Goal: Transaction & Acquisition: Purchase product/service

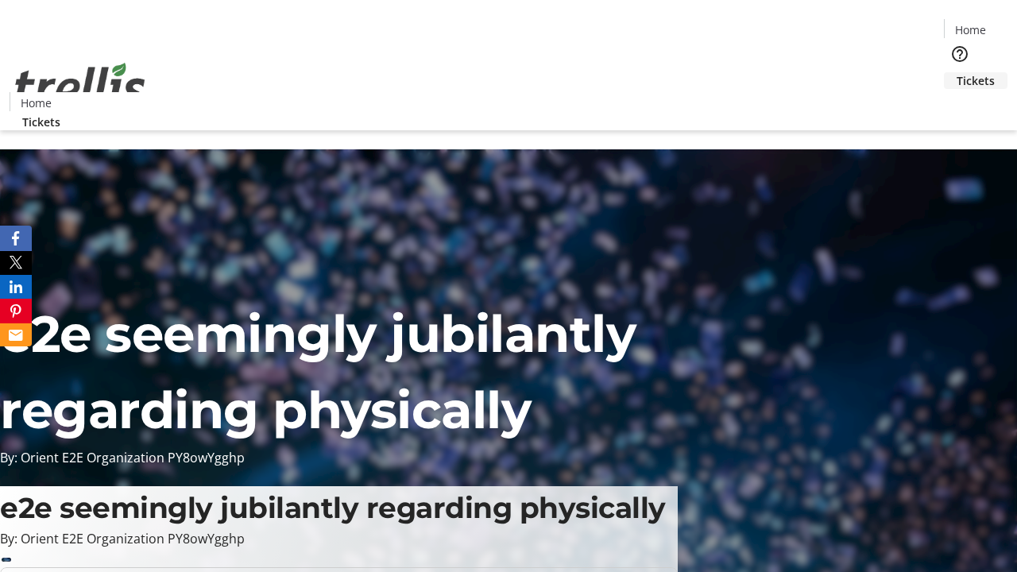
click at [957, 72] on span "Tickets" at bounding box center [976, 80] width 38 height 17
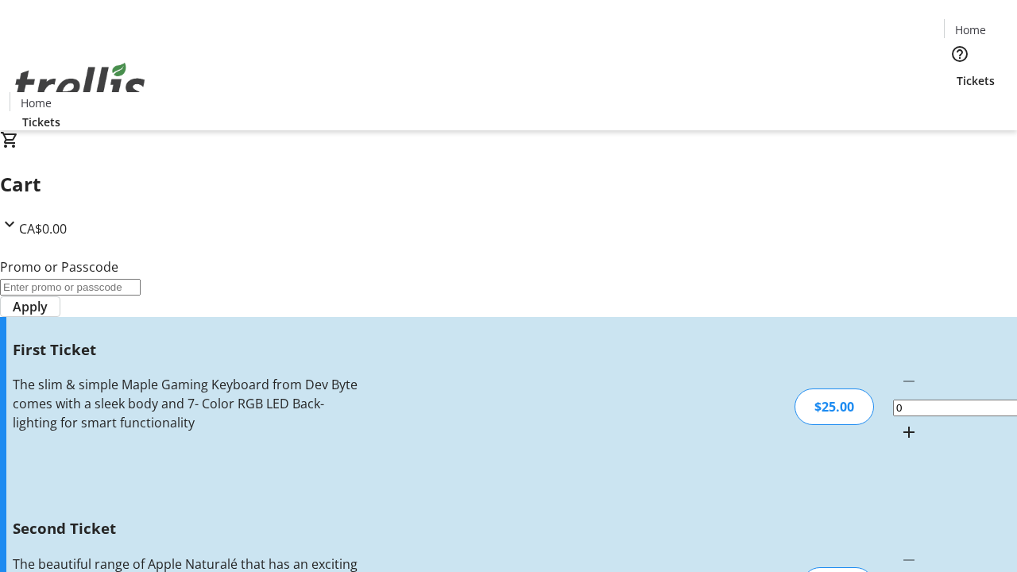
click at [900, 423] on mat-icon "Increment by one" at bounding box center [909, 432] width 19 height 19
type input "1"
type input "2"
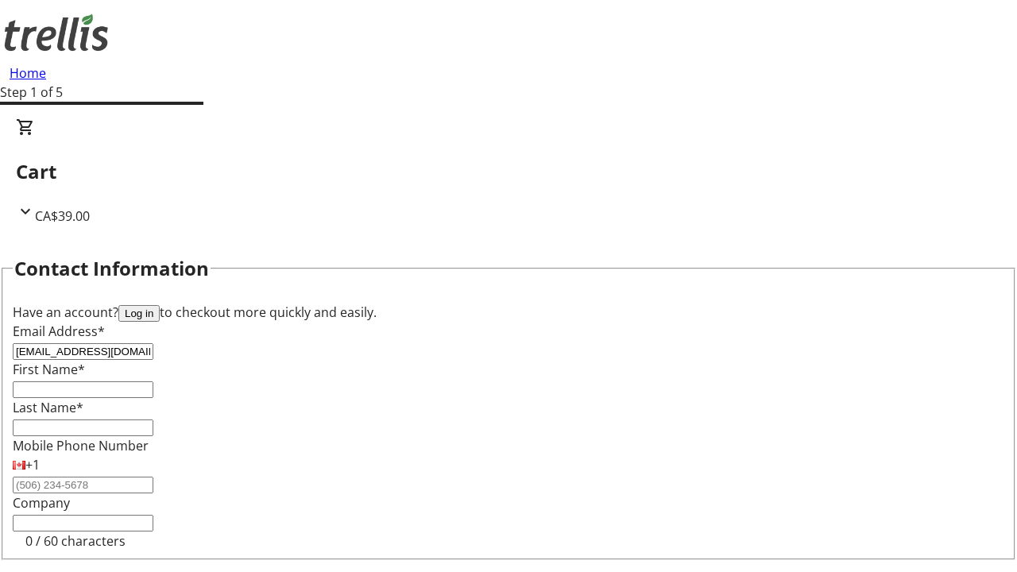
type input "[EMAIL_ADDRESS][DOMAIN_NAME]"
type input "Ethyl"
type input "[PERSON_NAME]"
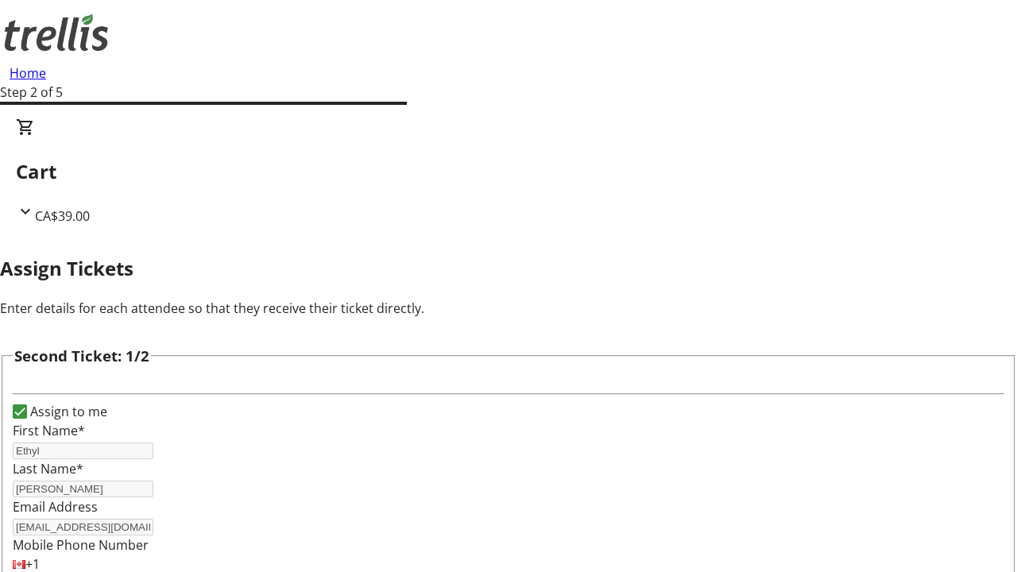
type input "[PERSON_NAME]"
type input "[PERSON_NAME][EMAIL_ADDRESS][DOMAIN_NAME]"
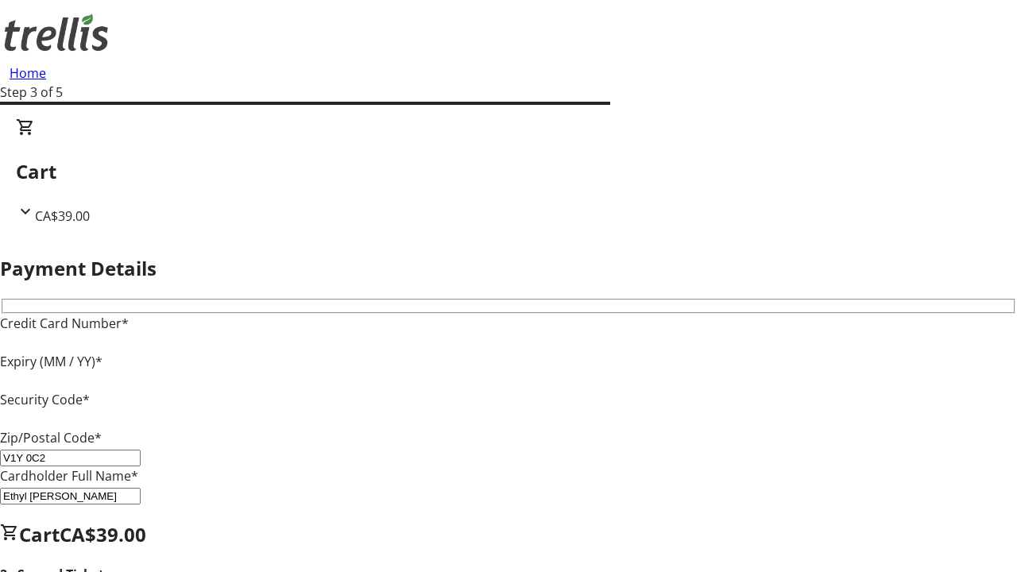
type input "V1Y 0C2"
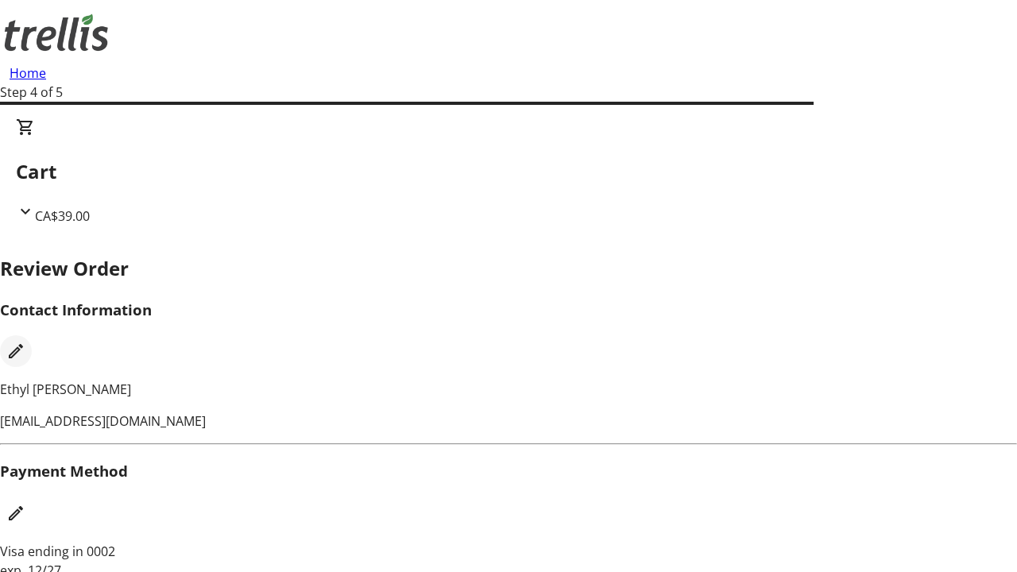
click at [25, 342] on mat-icon "Edit Contact Information" at bounding box center [15, 351] width 19 height 19
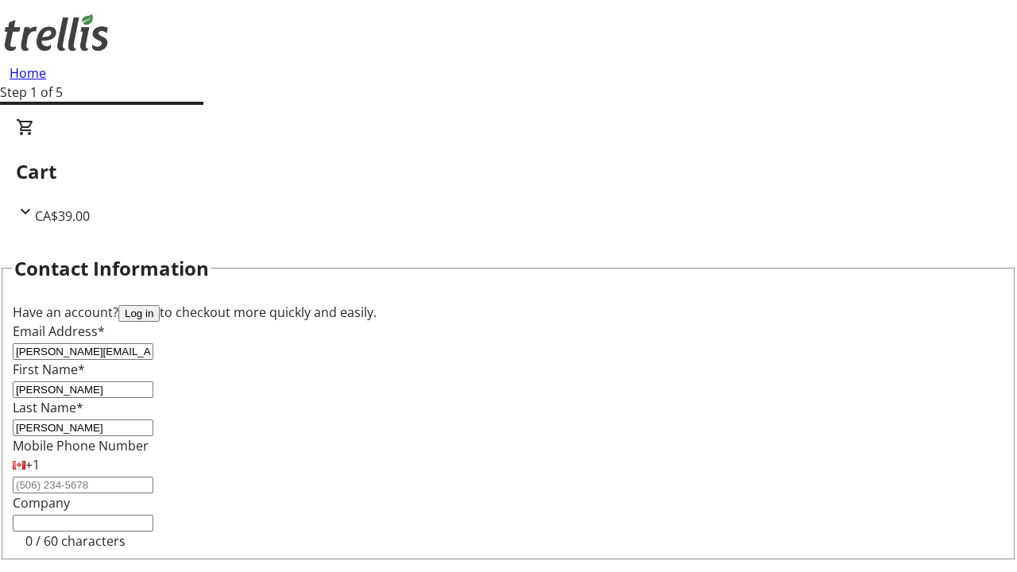
type input "[PERSON_NAME]"
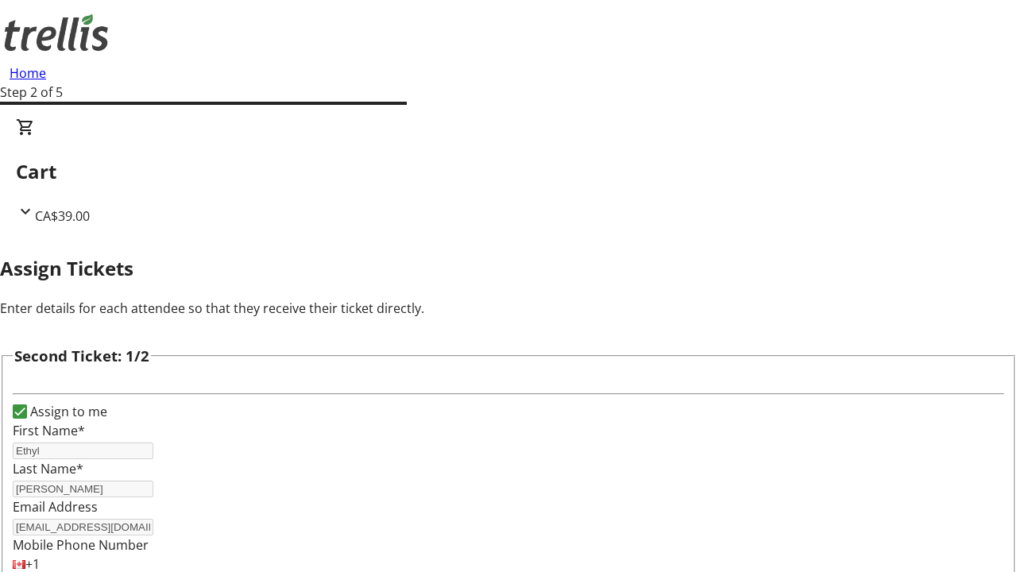
type input "New"
type input "Name"
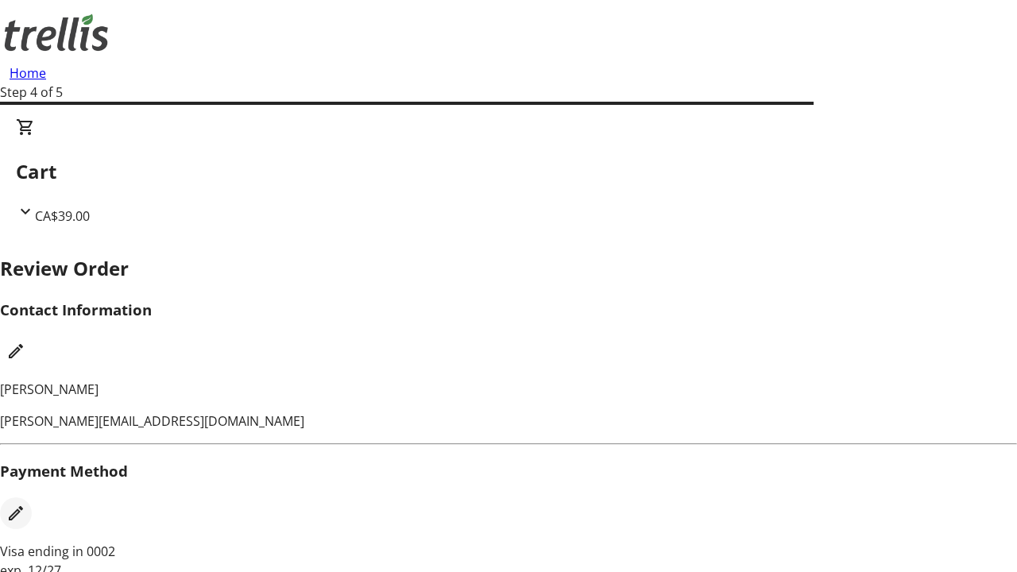
click at [25, 504] on mat-icon "Edit Payment Method" at bounding box center [15, 513] width 19 height 19
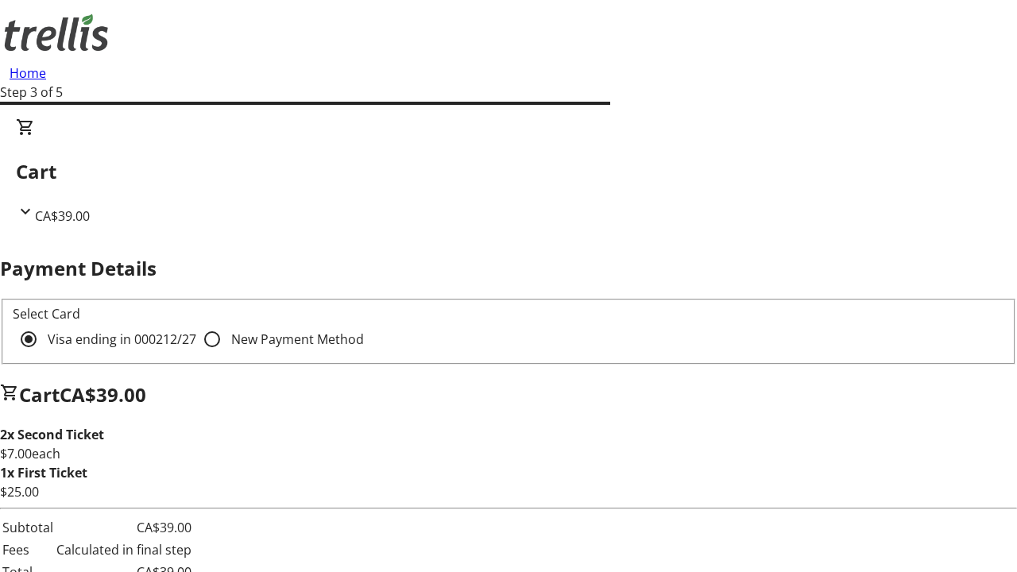
click at [196, 323] on input "New Payment Method" at bounding box center [212, 339] width 32 height 32
radio input "true"
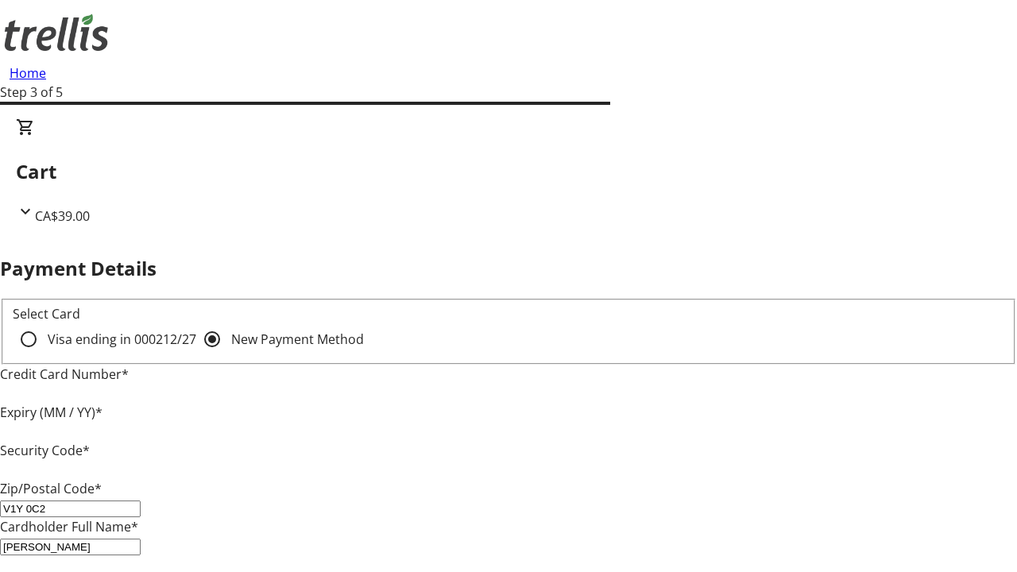
type input "V1Y 0C2"
